Goal: Check status

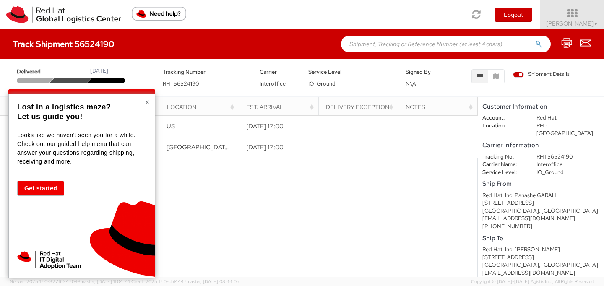
click at [147, 104] on button "×" at bounding box center [147, 102] width 5 height 8
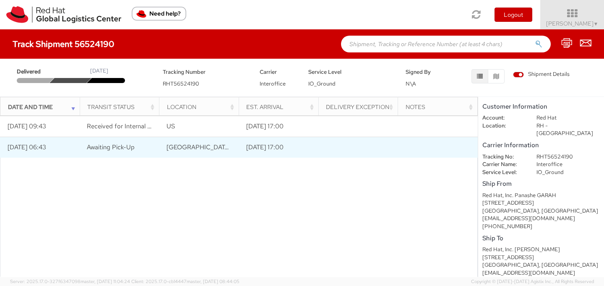
click at [128, 150] on span "Awaiting Pick-Up" at bounding box center [111, 147] width 48 height 8
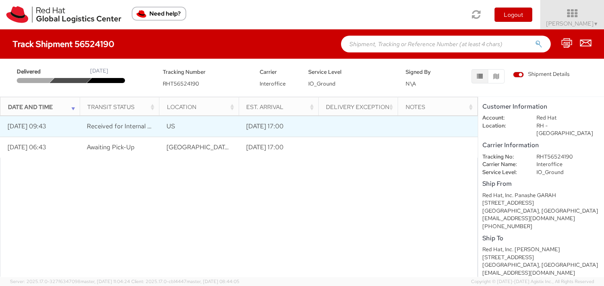
click at [131, 122] on span "Received for Internal Delivery" at bounding box center [128, 126] width 83 height 8
click at [124, 131] on td "Received for Internal Delivery" at bounding box center [120, 126] width 80 height 21
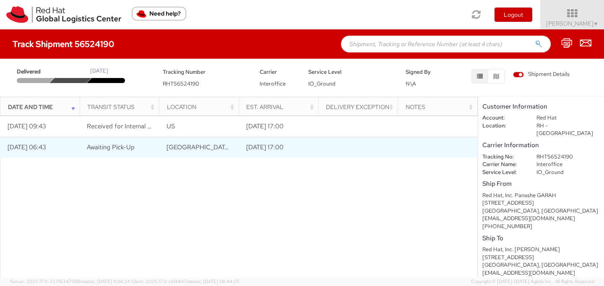
click at [109, 154] on td "Awaiting Pick-Up" at bounding box center [120, 147] width 80 height 21
click at [45, 148] on td "[DATE] 06:43" at bounding box center [40, 147] width 80 height 21
click at [294, 152] on td "[DATE] 17:00" at bounding box center [279, 147] width 80 height 21
click at [41, 150] on td "[DATE] 06:43" at bounding box center [40, 147] width 80 height 21
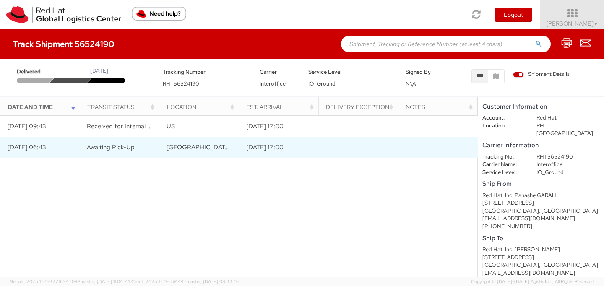
click at [121, 149] on span "Awaiting Pick-Up" at bounding box center [111, 147] width 48 height 8
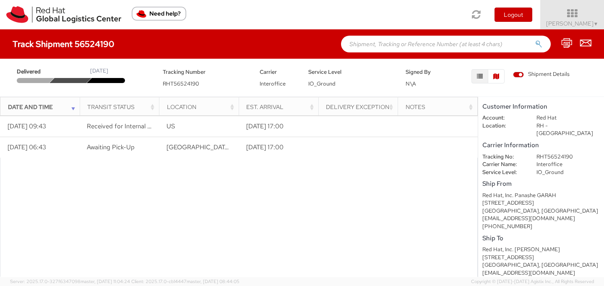
click at [496, 79] on icon "button" at bounding box center [496, 76] width 6 height 6
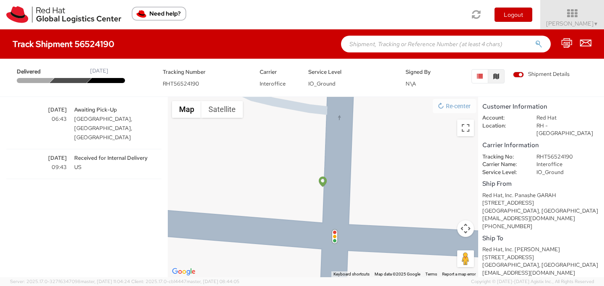
click at [479, 76] on icon "button" at bounding box center [480, 76] width 6 height 6
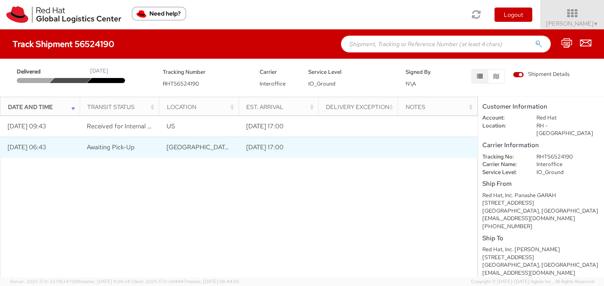
click at [233, 150] on td "[GEOGRAPHIC_DATA], [GEOGRAPHIC_DATA], [GEOGRAPHIC_DATA]" at bounding box center [199, 147] width 80 height 21
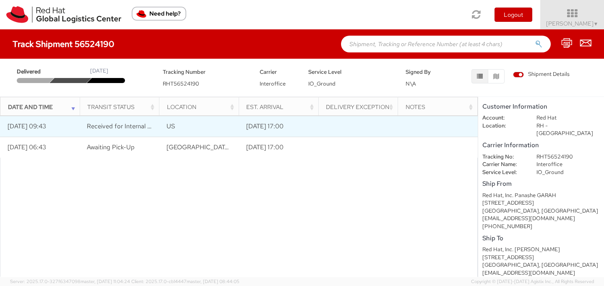
click at [123, 132] on td "Received for Internal Delivery" at bounding box center [120, 126] width 80 height 21
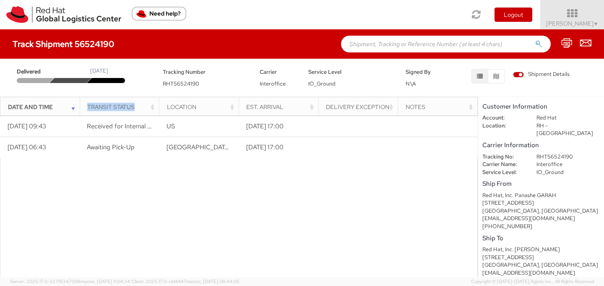
drag, startPoint x: 158, startPoint y: 99, endPoint x: 163, endPoint y: 101, distance: 5.6
click at [163, 101] on tr "Date and Time Transit Status Location Est. Arrival Delivery Exception Notes" at bounding box center [238, 107] width 477 height 20
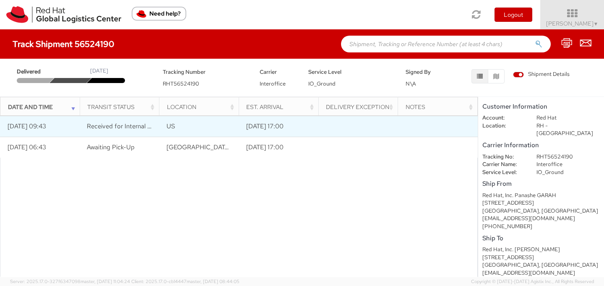
click at [144, 128] on span "Received for Internal Delivery" at bounding box center [128, 126] width 83 height 8
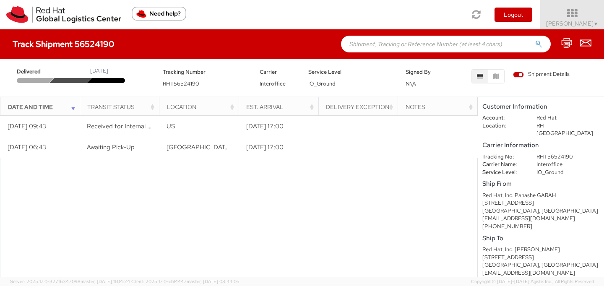
click at [153, 107] on div "Transit Status" at bounding box center [121, 107] width 69 height 8
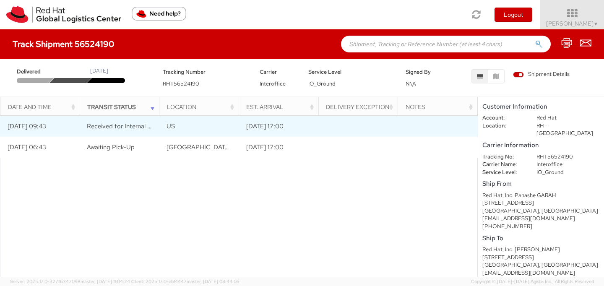
click at [137, 127] on span "Received for Internal Delivery" at bounding box center [128, 126] width 83 height 8
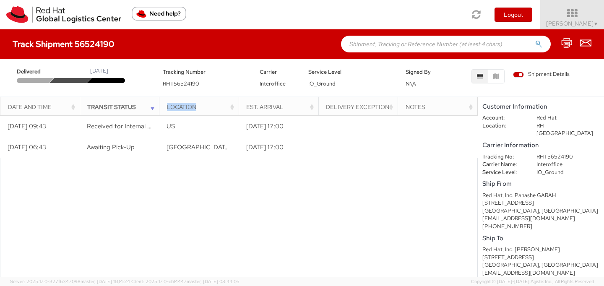
drag, startPoint x: 159, startPoint y: 108, endPoint x: 191, endPoint y: 112, distance: 32.5
click at [191, 112] on th "Location" at bounding box center [199, 107] width 80 height 20
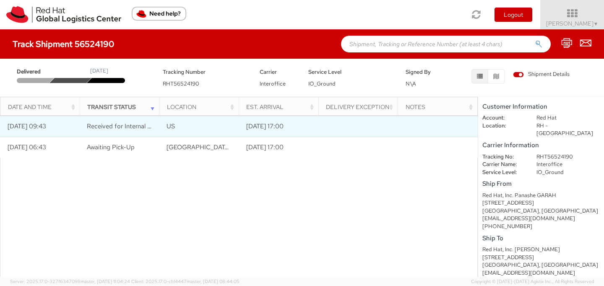
click at [137, 132] on td "Received for Internal Delivery" at bounding box center [120, 126] width 80 height 21
click at [132, 128] on span "Received for Internal Delivery" at bounding box center [128, 126] width 83 height 8
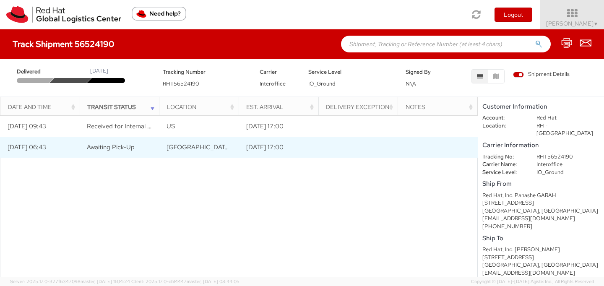
click at [397, 141] on td at bounding box center [358, 147] width 80 height 21
click at [208, 146] on span "[GEOGRAPHIC_DATA], [GEOGRAPHIC_DATA], [GEOGRAPHIC_DATA]" at bounding box center [265, 147] width 199 height 8
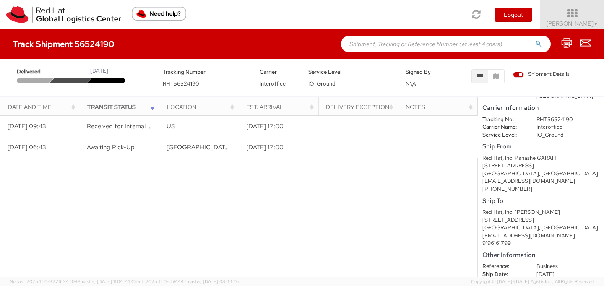
scroll to position [20, 0]
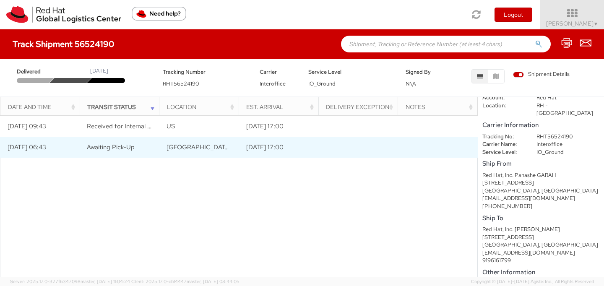
click at [225, 150] on td "[GEOGRAPHIC_DATA], [GEOGRAPHIC_DATA], [GEOGRAPHIC_DATA]" at bounding box center [199, 147] width 80 height 21
click at [217, 144] on td "[GEOGRAPHIC_DATA], [GEOGRAPHIC_DATA], [GEOGRAPHIC_DATA]" at bounding box center [199, 147] width 80 height 21
click at [119, 146] on span "Awaiting Pick-Up" at bounding box center [111, 147] width 48 height 8
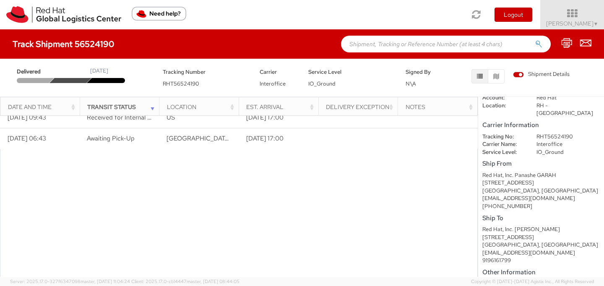
scroll to position [0, 0]
